Goal: Transaction & Acquisition: Purchase product/service

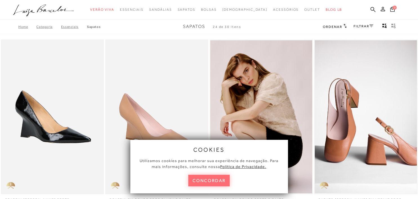
click at [202, 182] on button "concordar" at bounding box center [209, 181] width 42 height 12
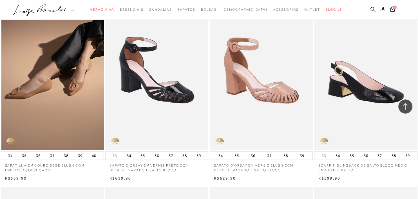
scroll to position [624, 0]
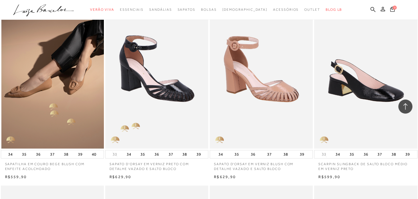
click at [46, 101] on img at bounding box center [52, 71] width 103 height 155
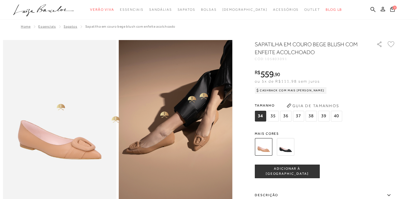
scroll to position [89, 0]
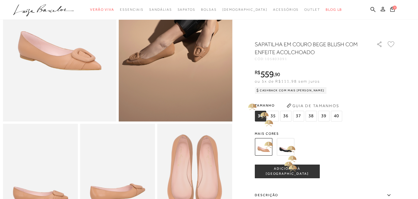
click at [287, 146] on img at bounding box center [285, 146] width 17 height 17
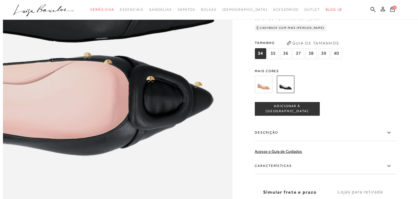
scroll to position [424, 0]
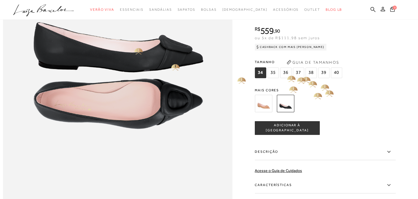
click at [284, 71] on span "36" at bounding box center [285, 72] width 11 height 11
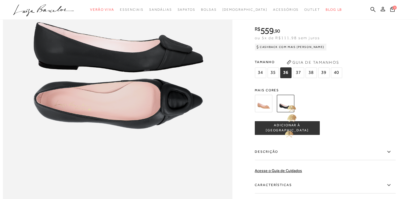
click at [286, 129] on span "ADICIONAR À [GEOGRAPHIC_DATA]" at bounding box center [287, 128] width 64 height 10
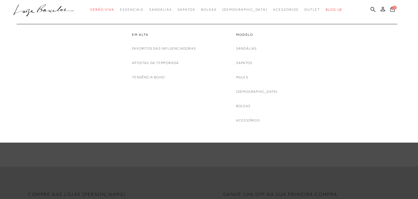
scroll to position [580, 0]
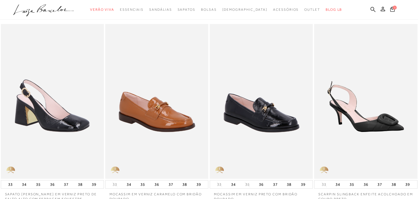
scroll to position [238, 0]
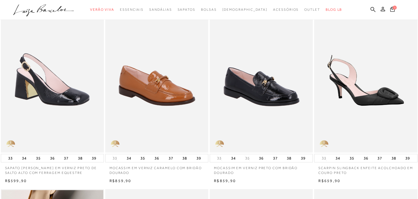
click at [279, 95] on img at bounding box center [261, 75] width 103 height 155
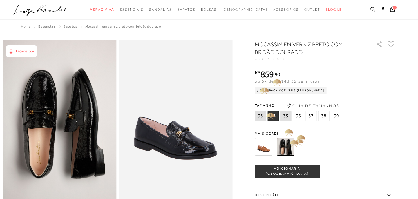
click at [287, 143] on img at bounding box center [285, 146] width 17 height 17
click at [296, 117] on span "36" at bounding box center [298, 116] width 11 height 11
click at [291, 177] on button "ADICIONAR À [GEOGRAPHIC_DATA]" at bounding box center [287, 171] width 65 height 14
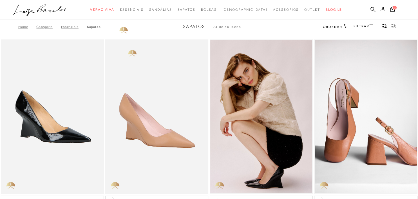
scroll to position [238, 0]
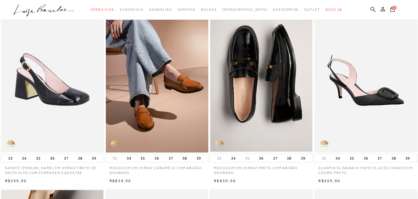
click at [172, 94] on img at bounding box center [157, 75] width 103 height 155
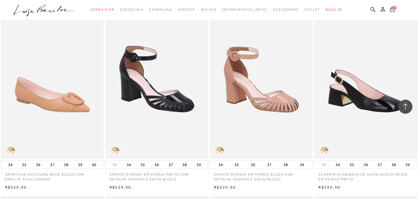
scroll to position [624, 0]
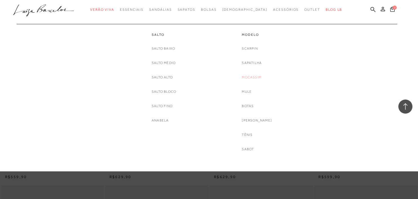
click at [251, 77] on link "Mocassim" at bounding box center [252, 77] width 20 height 6
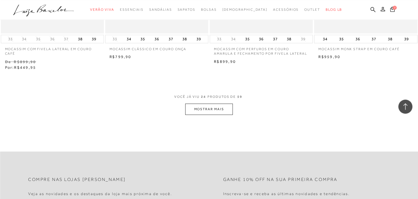
scroll to position [1190, 0]
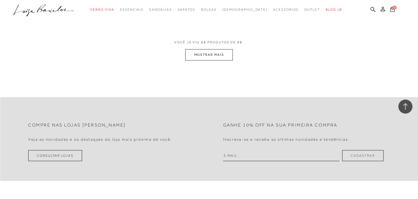
click at [202, 56] on button "MOSTRAR MAIS" at bounding box center [208, 54] width 47 height 11
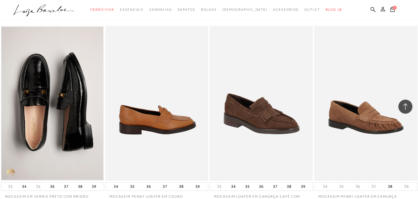
scroll to position [1993, 0]
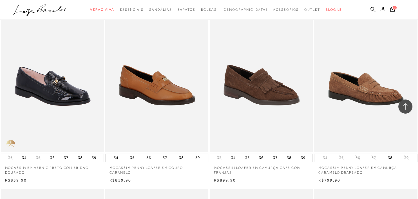
click at [81, 108] on img at bounding box center [52, 74] width 103 height 155
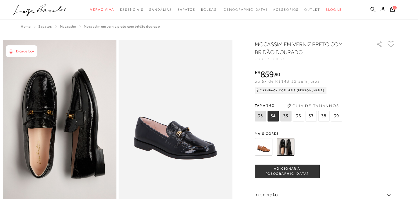
click at [266, 143] on img at bounding box center [263, 146] width 17 height 17
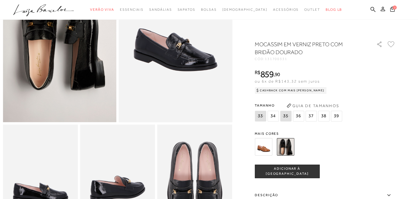
scroll to position [89, 0]
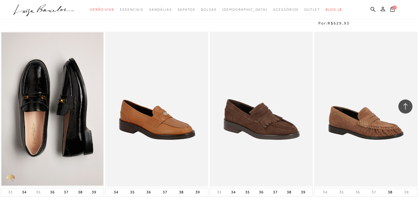
scroll to position [1963, 0]
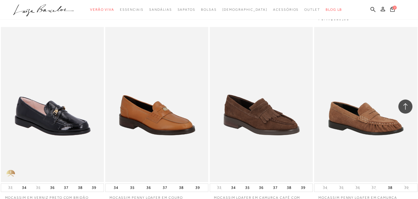
click at [76, 126] on img at bounding box center [52, 104] width 103 height 155
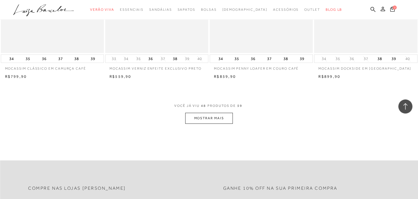
scroll to position [2290, 0]
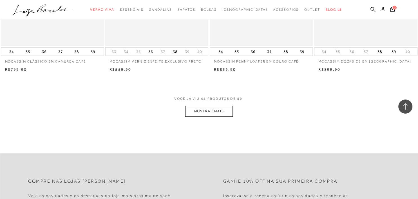
click at [218, 110] on button "MOSTRAR MAIS" at bounding box center [208, 111] width 47 height 11
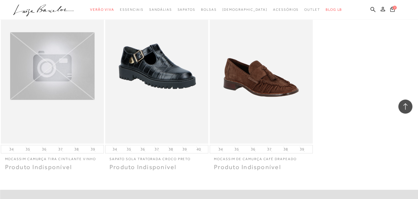
scroll to position [2795, 0]
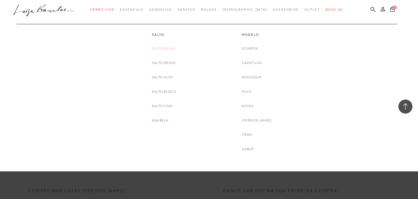
click at [165, 47] on link "Salto Baixo" at bounding box center [163, 49] width 23 height 6
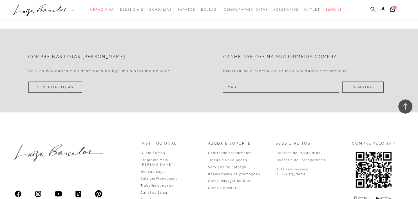
scroll to position [1208, 0]
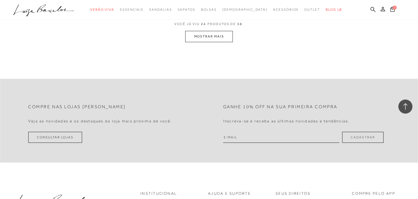
click at [208, 38] on button "MOSTRAR MAIS" at bounding box center [208, 36] width 47 height 11
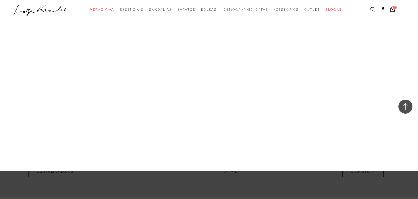
scroll to position [2326, 0]
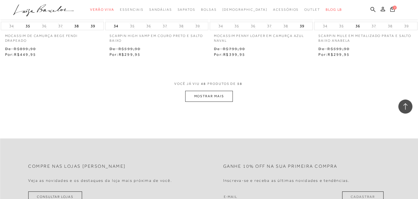
click at [209, 98] on button "MOSTRAR MAIS" at bounding box center [208, 96] width 47 height 11
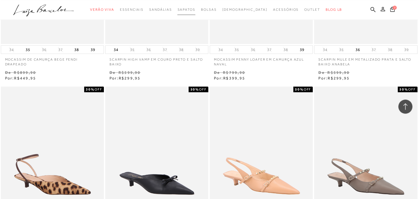
scroll to position [2296, 0]
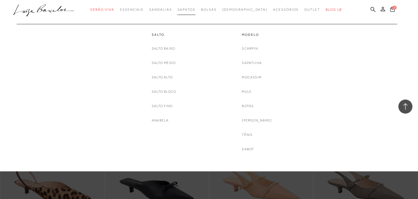
click at [192, 12] on span "Sapatos" at bounding box center [186, 10] width 18 height 4
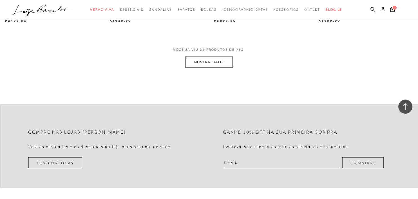
scroll to position [1160, 0]
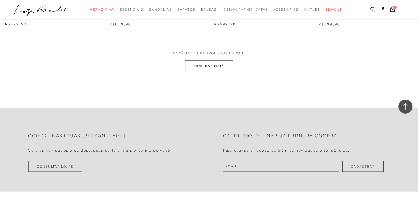
click at [230, 69] on button "MOSTRAR MAIS" at bounding box center [208, 65] width 47 height 11
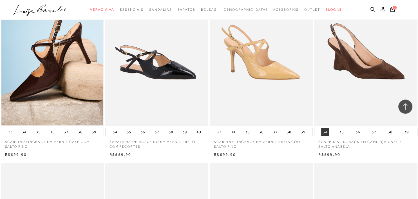
scroll to position [1993, 0]
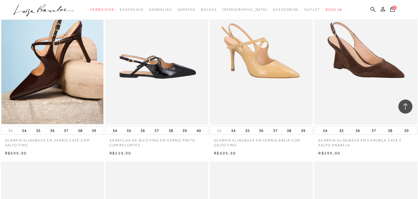
click at [136, 82] on img at bounding box center [157, 47] width 103 height 155
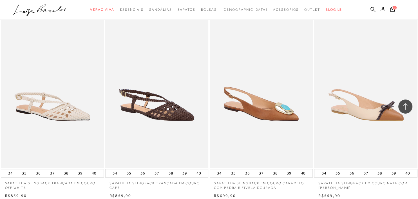
scroll to position [2260, 0]
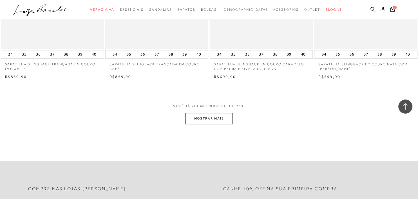
click at [193, 118] on button "MOSTRAR MAIS" at bounding box center [208, 118] width 47 height 11
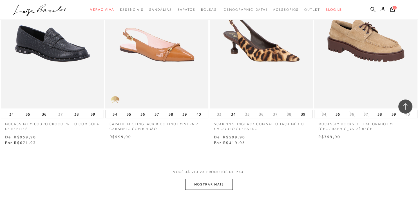
scroll to position [3450, 0]
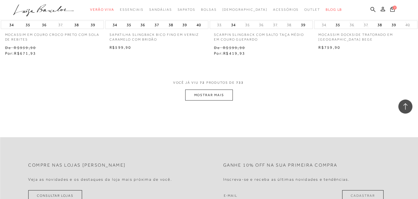
click at [204, 95] on button "MOSTRAR MAIS" at bounding box center [208, 95] width 47 height 11
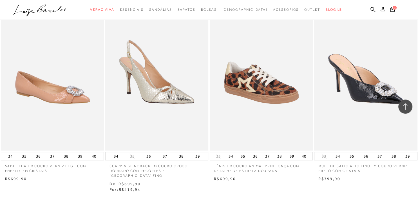
scroll to position [4491, 0]
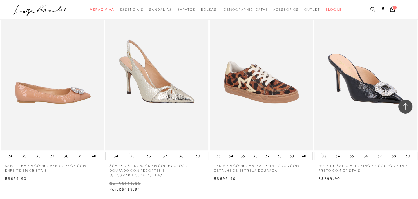
click at [83, 99] on img at bounding box center [52, 72] width 103 height 155
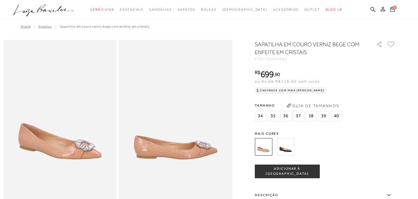
click at [287, 147] on img at bounding box center [285, 146] width 17 height 17
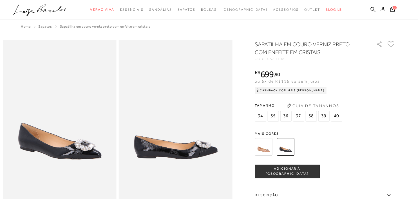
click at [164, 144] on img at bounding box center [176, 125] width 114 height 170
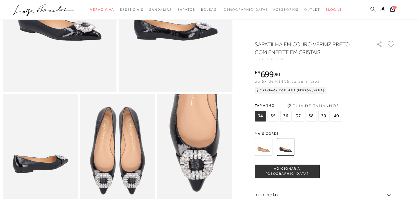
scroll to position [119, 0]
click at [128, 159] on img at bounding box center [117, 150] width 75 height 112
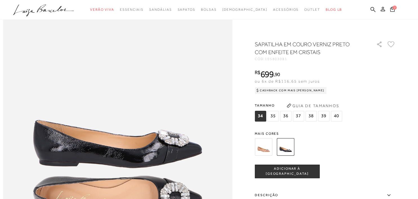
scroll to position [386, 0]
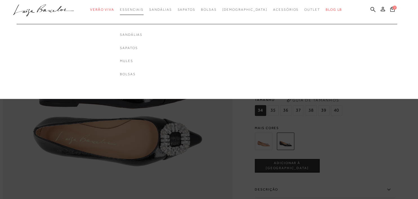
click at [138, 11] on span "Essenciais" at bounding box center [132, 10] width 24 height 4
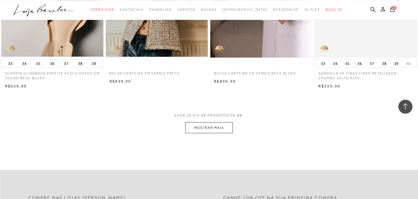
scroll to position [1130, 0]
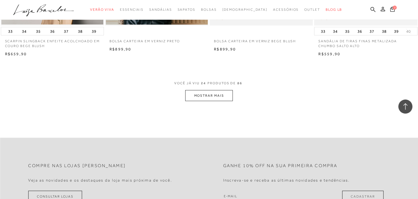
click at [226, 93] on button "MOSTRAR MAIS" at bounding box center [208, 95] width 47 height 11
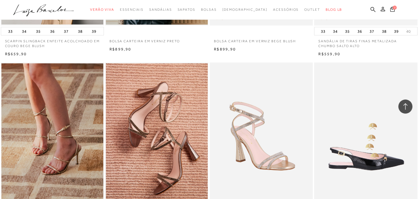
click at [368, 153] on img at bounding box center [366, 140] width 103 height 155
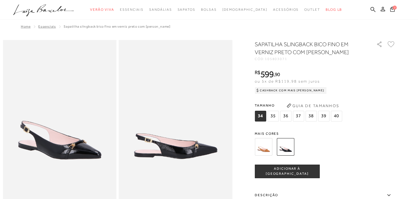
click at [284, 146] on img at bounding box center [285, 146] width 17 height 17
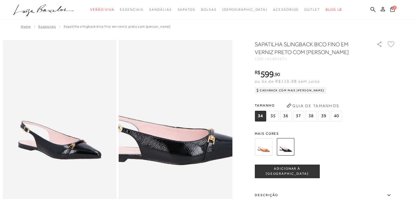
click at [182, 153] on img at bounding box center [168, 97] width 227 height 341
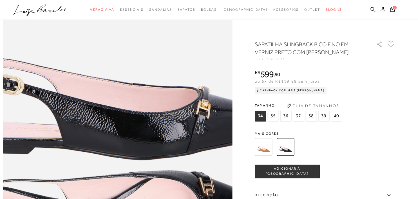
scroll to position [297, 0]
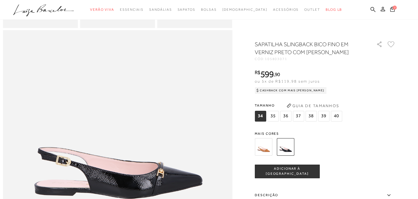
click at [290, 118] on span "36" at bounding box center [285, 116] width 11 height 11
click at [303, 179] on div "SAPATILHA SLINGBACK BICO FINO EM VERNIZ PRETO COM BRIDÃO CÓD: 105803071 × É nec…" at bounding box center [325, 165] width 141 height 251
click at [304, 176] on button "ADICIONAR À [GEOGRAPHIC_DATA]" at bounding box center [287, 171] width 65 height 14
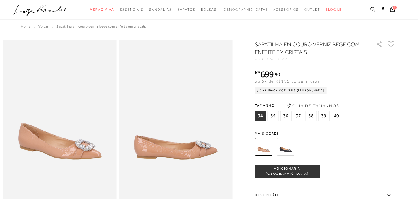
click at [287, 118] on span "36" at bounding box center [285, 116] width 11 height 11
click at [277, 172] on span "ADICIONAR À [GEOGRAPHIC_DATA]" at bounding box center [287, 171] width 64 height 10
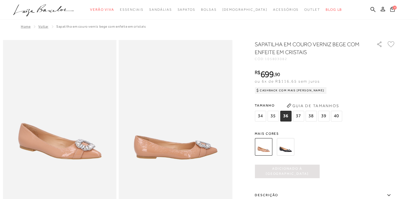
click at [393, 9] on icon at bounding box center [392, 8] width 5 height 5
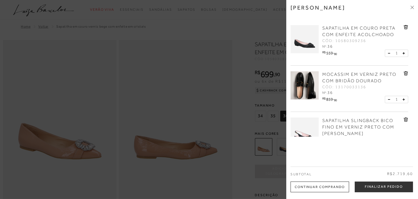
click at [343, 79] on span "MOCASSIM EM VERNIZ PRETO COM BRIDÃO DOURADO" at bounding box center [359, 78] width 74 height 12
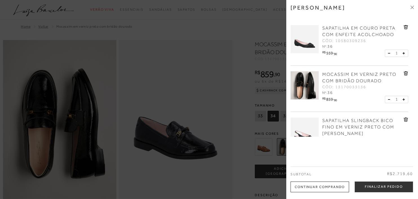
click at [250, 81] on div at bounding box center [209, 99] width 418 height 199
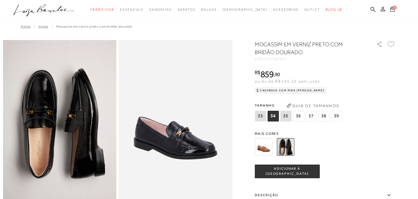
click at [395, 14] on ul ".a{fill-rule:evenodd;} Verão Viva Em alta Favoritos das Influenciadoras Apostas…" at bounding box center [204, 10] width 383 height 10
click at [394, 10] on span "4" at bounding box center [395, 8] width 4 height 4
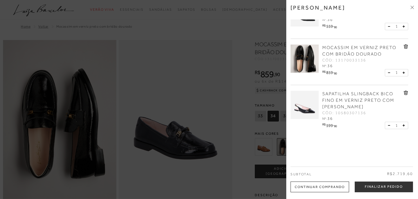
scroll to position [81, 0]
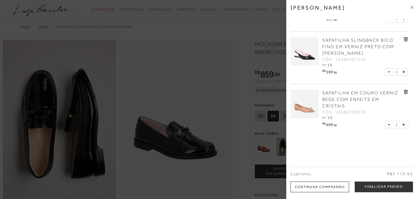
click at [315, 54] on img at bounding box center [305, 51] width 28 height 28
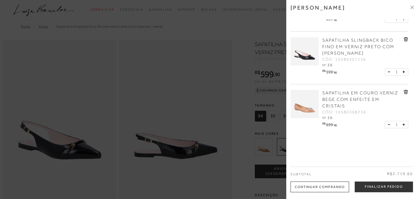
click at [210, 171] on div at bounding box center [209, 99] width 418 height 199
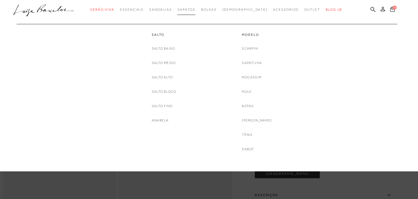
click at [195, 7] on link "Sapatos" at bounding box center [186, 10] width 18 height 10
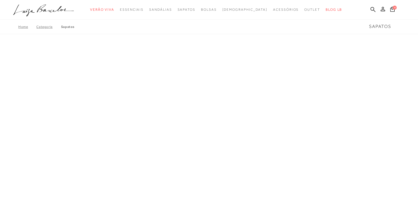
click at [166, 49] on div "A página Coleção é mostrada na exibição em grade" at bounding box center [209, 123] width 418 height 169
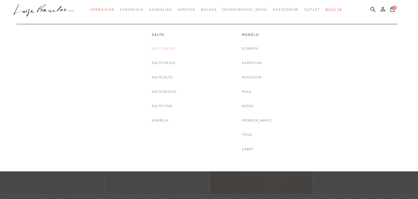
click at [170, 49] on link "Salto Baixo" at bounding box center [163, 49] width 23 height 6
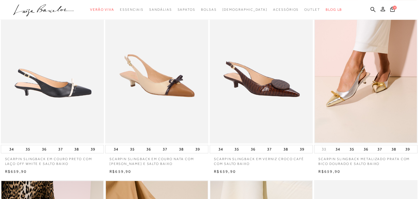
scroll to position [59, 0]
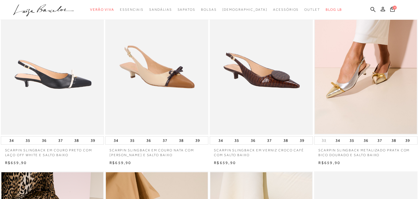
click at [37, 90] on img at bounding box center [52, 57] width 103 height 155
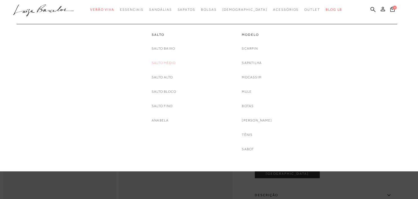
click at [164, 62] on link "Salto Médio" at bounding box center [164, 63] width 24 height 6
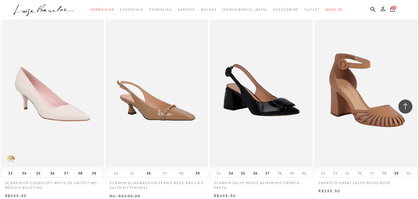
scroll to position [832, 0]
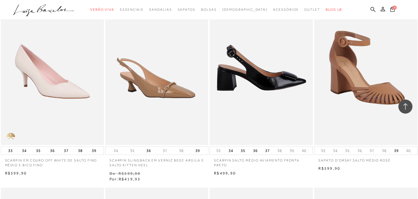
click at [255, 70] on img at bounding box center [261, 67] width 103 height 155
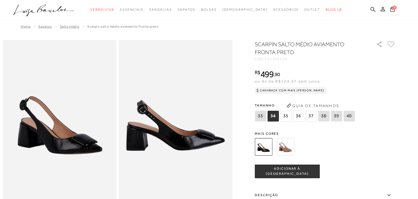
click at [300, 117] on span "36" at bounding box center [298, 116] width 11 height 11
click at [288, 149] on img at bounding box center [285, 146] width 17 height 17
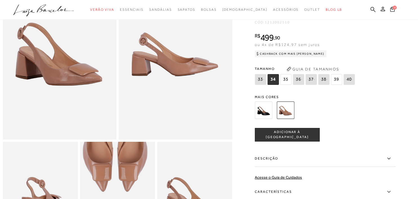
scroll to position [59, 0]
